Goal: Task Accomplishment & Management: Manage account settings

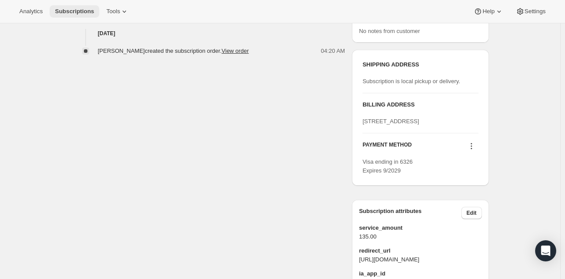
scroll to position [370, 0]
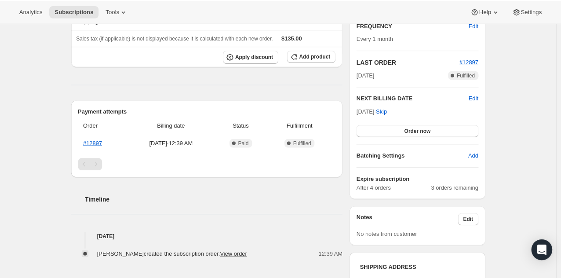
scroll to position [185, 0]
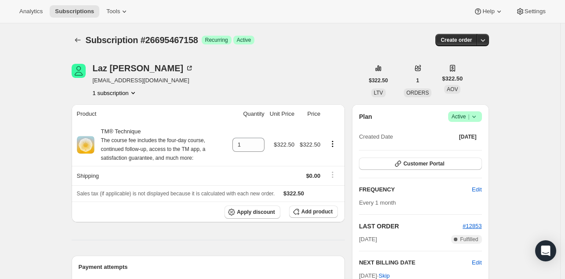
scroll to position [498, 0]
